Goal: Navigation & Orientation: Find specific page/section

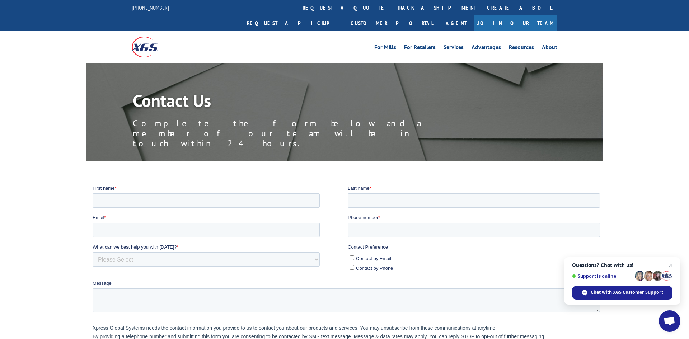
click at [536, 15] on link "Join Our Team" at bounding box center [516, 22] width 84 height 15
click at [670, 266] on span "Close chat" at bounding box center [671, 265] width 9 height 9
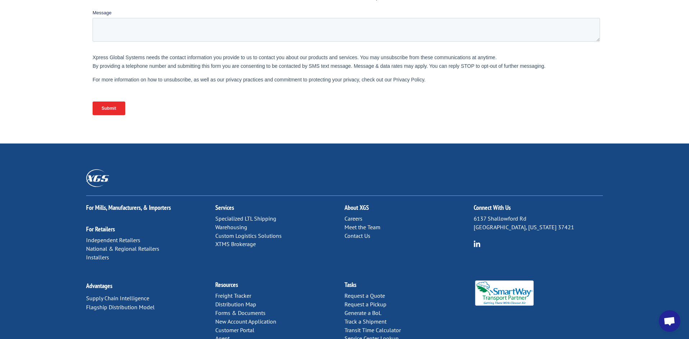
scroll to position [273, 0]
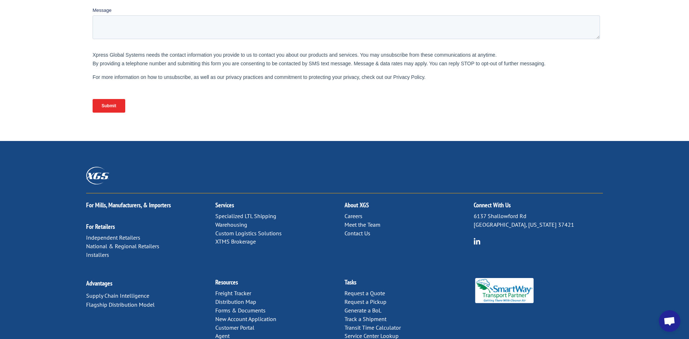
click at [362, 221] on link "Meet the Team" at bounding box center [363, 224] width 36 height 7
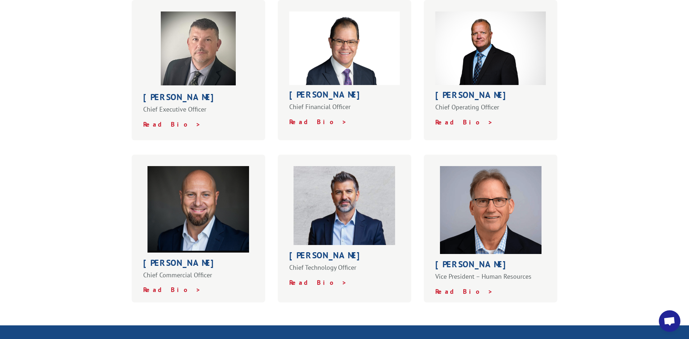
scroll to position [276, 0]
